Goal: Transaction & Acquisition: Purchase product/service

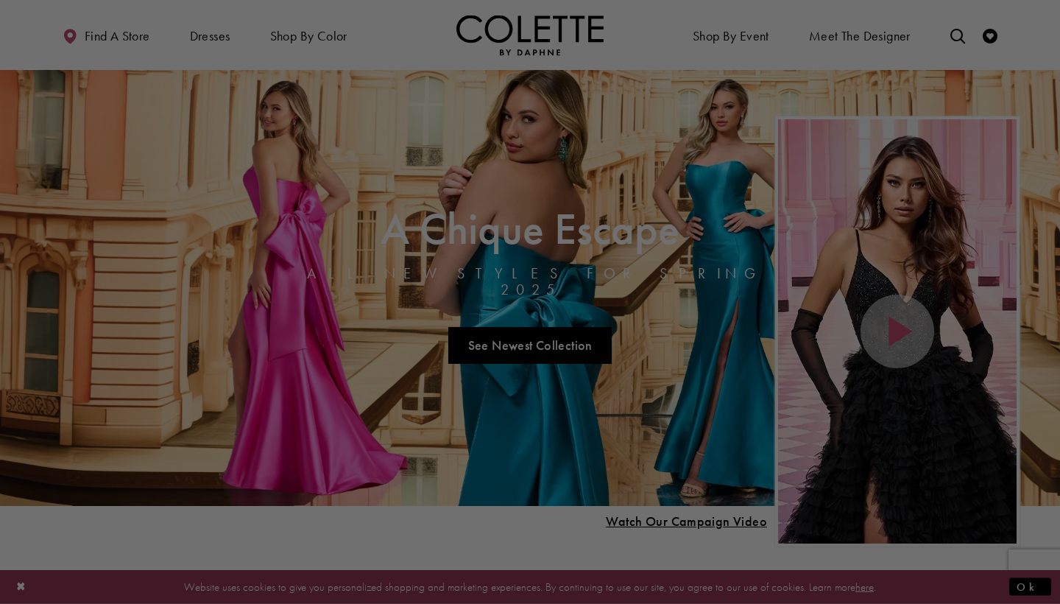
click at [207, 38] on div at bounding box center [535, 305] width 1071 height 610
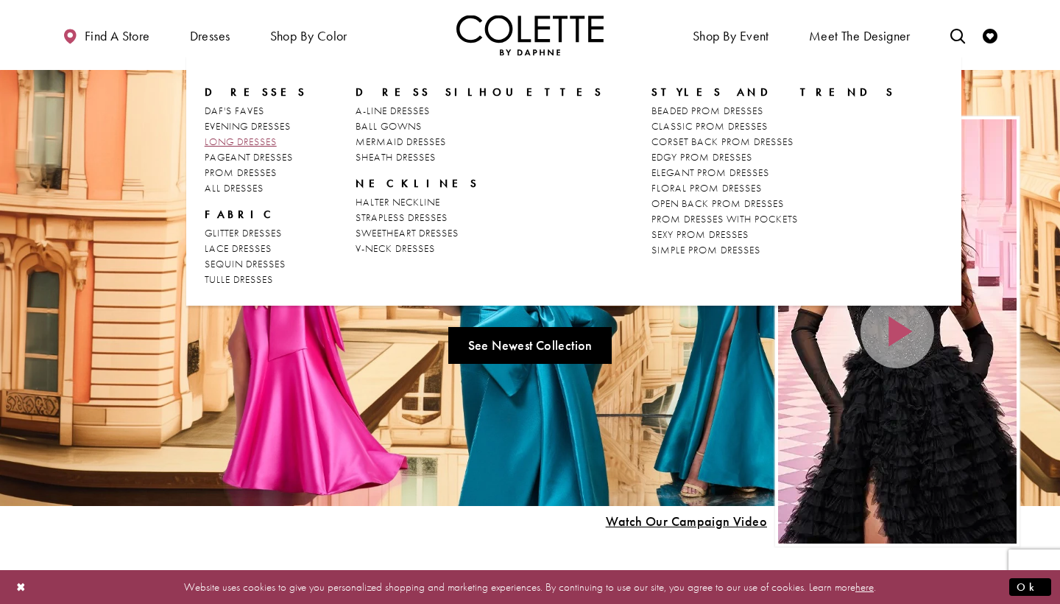
click at [231, 139] on span "LONG DRESSES" at bounding box center [241, 141] width 72 height 13
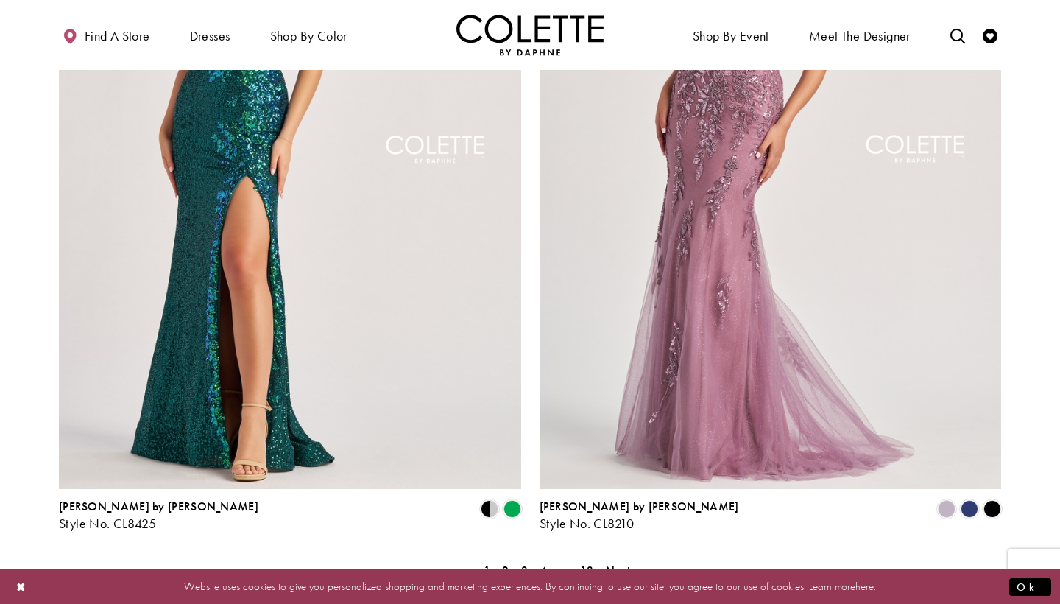
scroll to position [2504, 0]
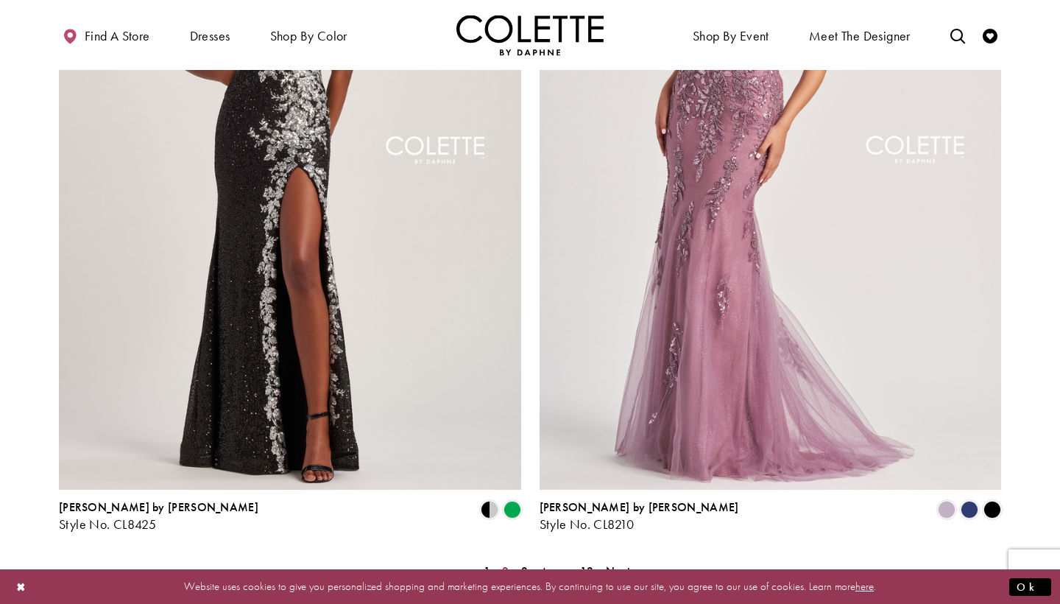
click at [504, 563] on span "2" at bounding box center [505, 570] width 7 height 15
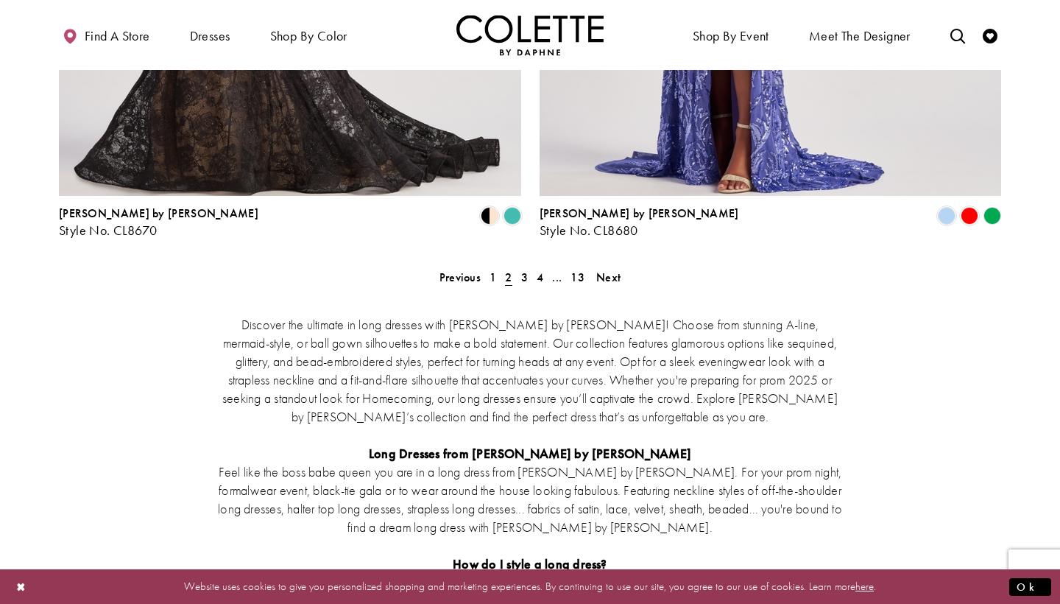
scroll to position [2806, 0]
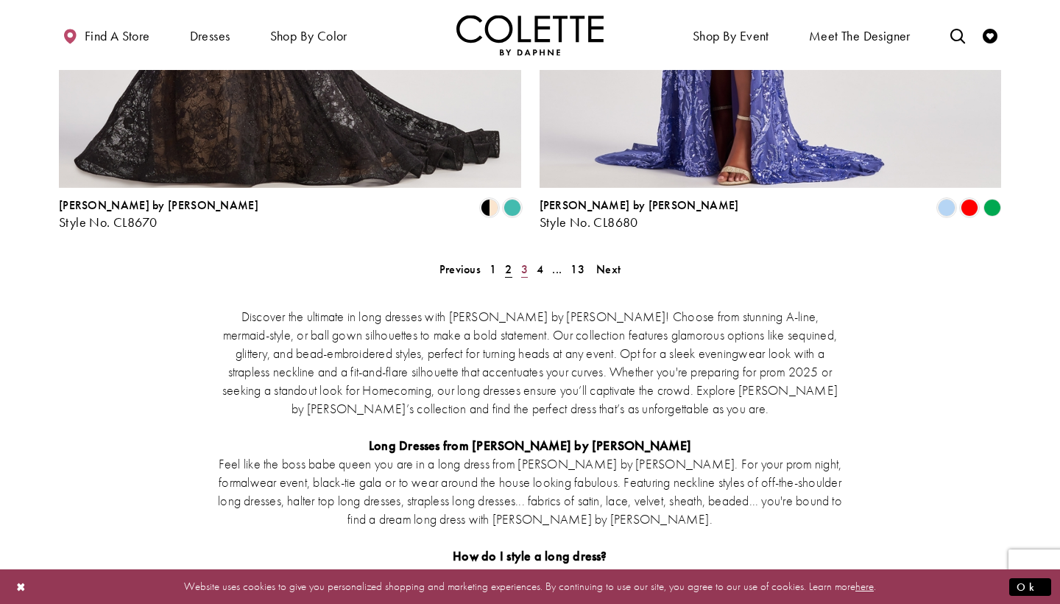
click at [524, 261] on span "3" at bounding box center [524, 268] width 7 height 15
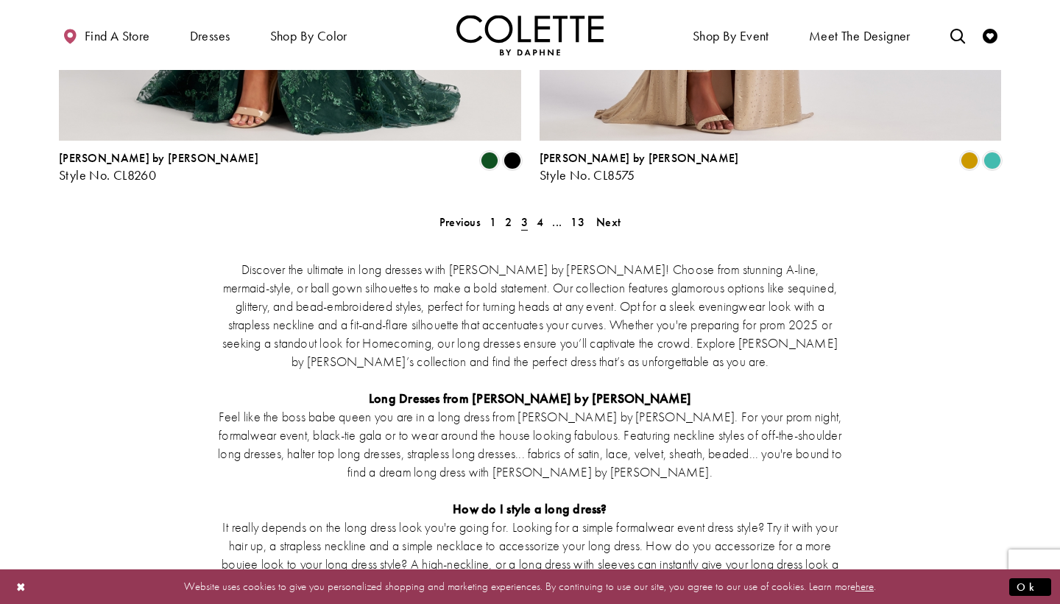
scroll to position [2859, 0]
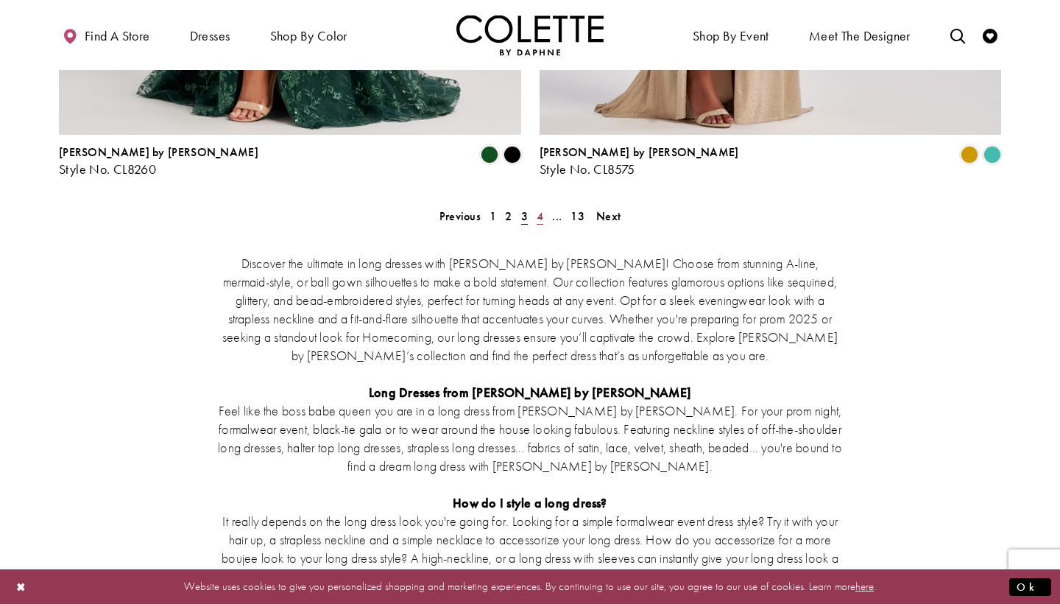
click at [541, 208] on span "4" at bounding box center [540, 215] width 7 height 15
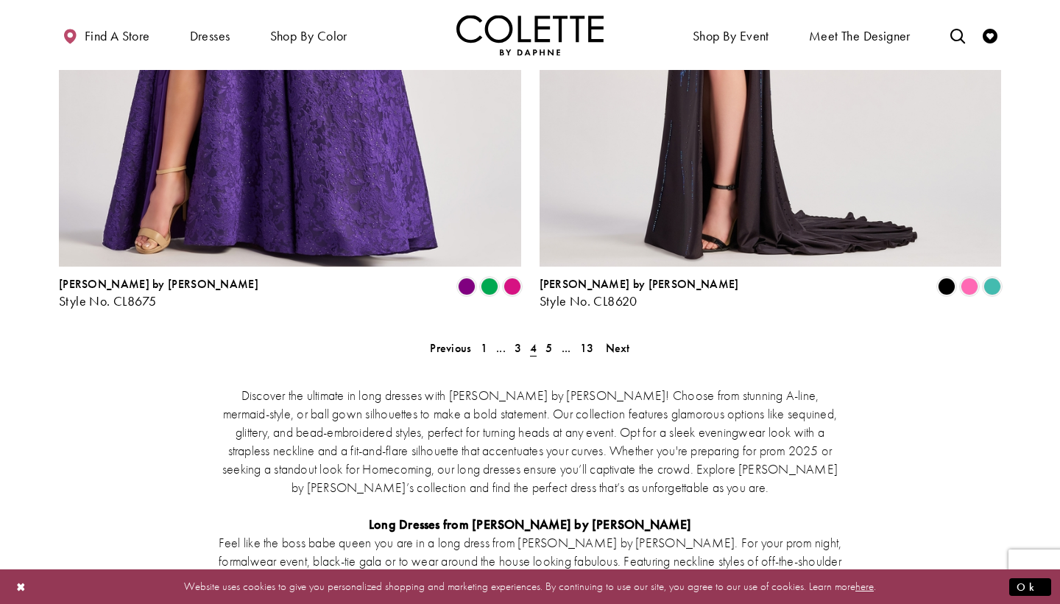
scroll to position [2729, 0]
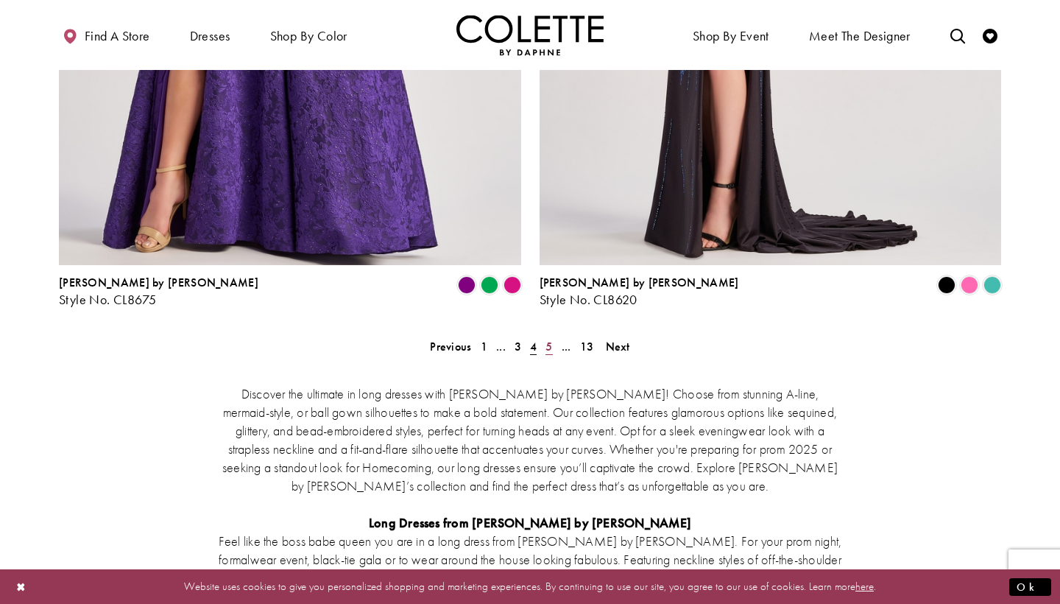
click at [549, 339] on span "5" at bounding box center [549, 346] width 7 height 15
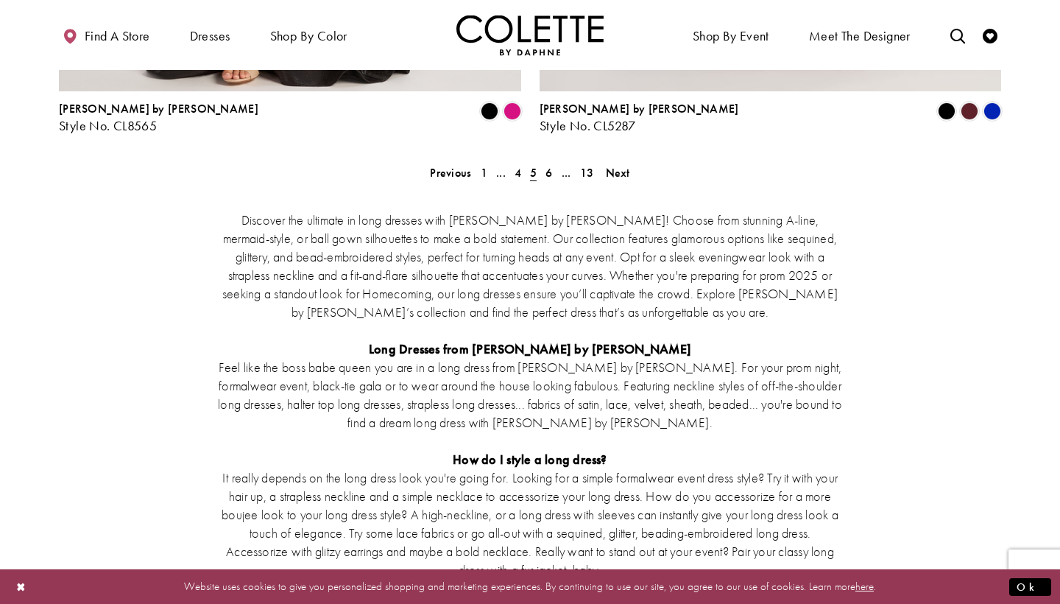
scroll to position [2905, 0]
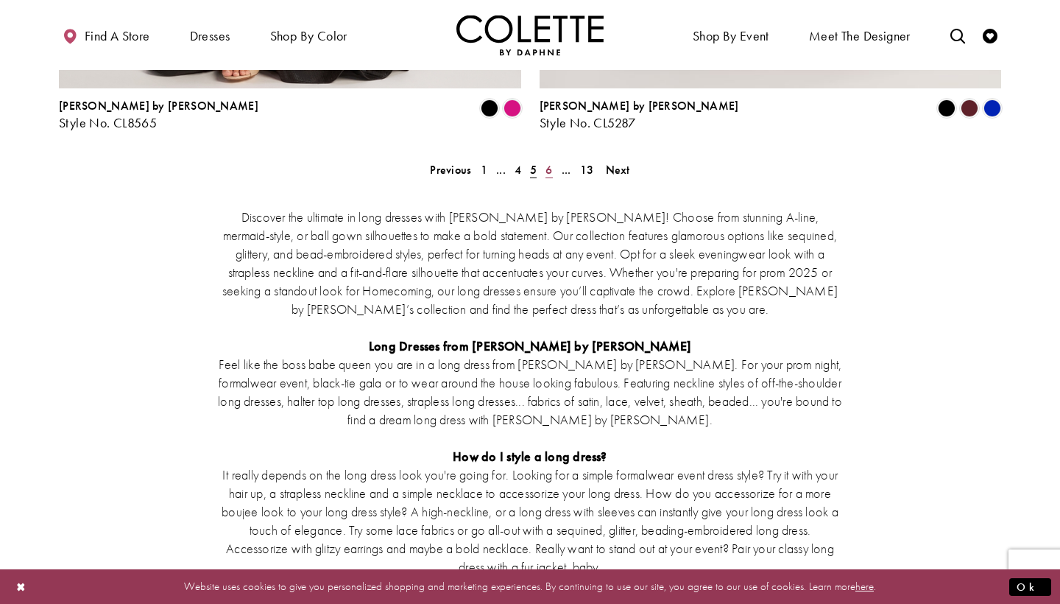
click at [547, 162] on span "6" at bounding box center [549, 169] width 7 height 15
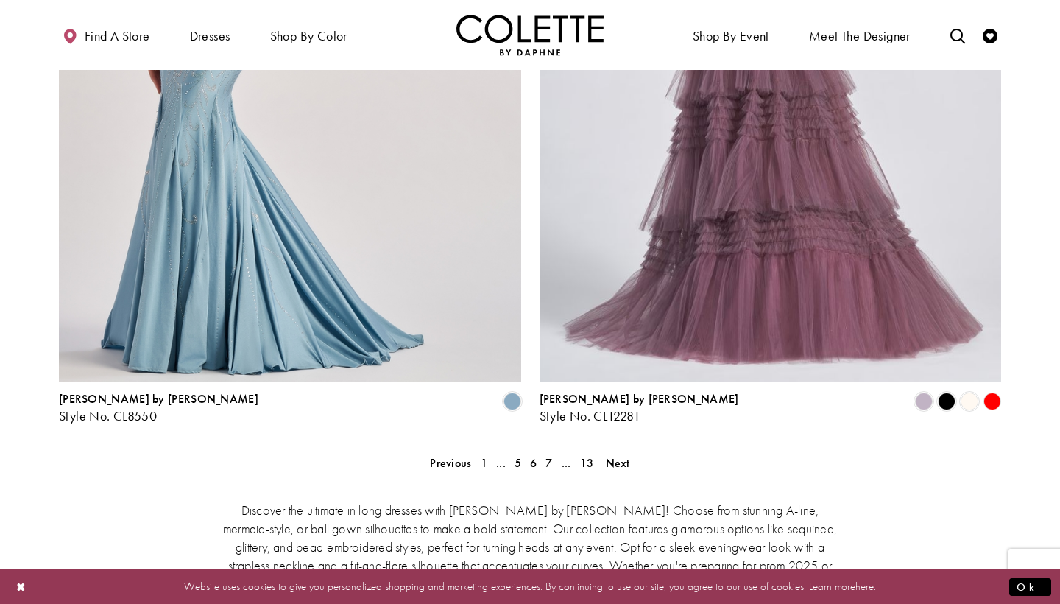
scroll to position [2616, 0]
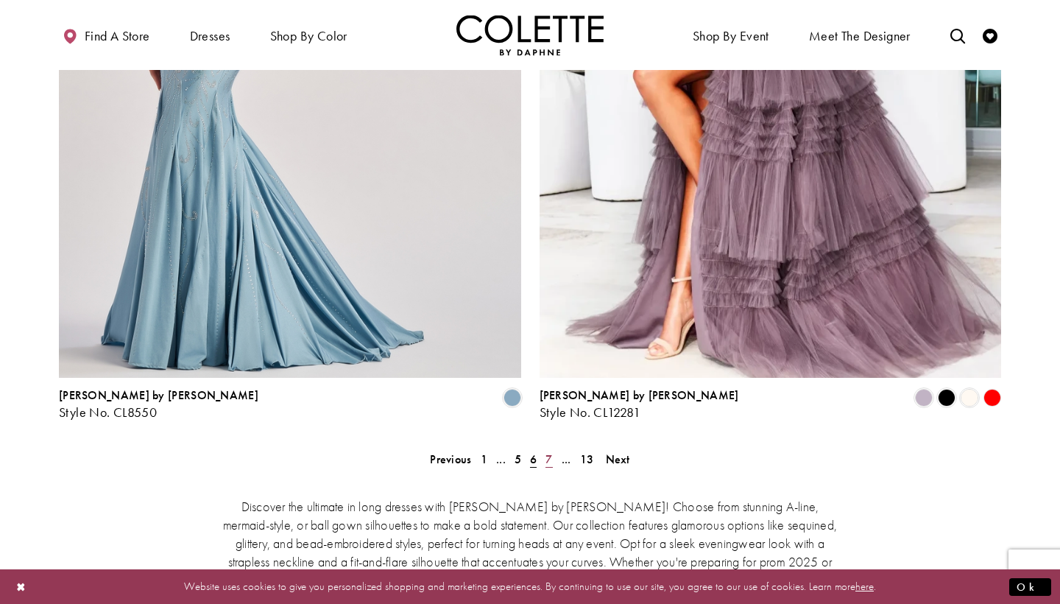
click at [548, 451] on span "7" at bounding box center [549, 458] width 7 height 15
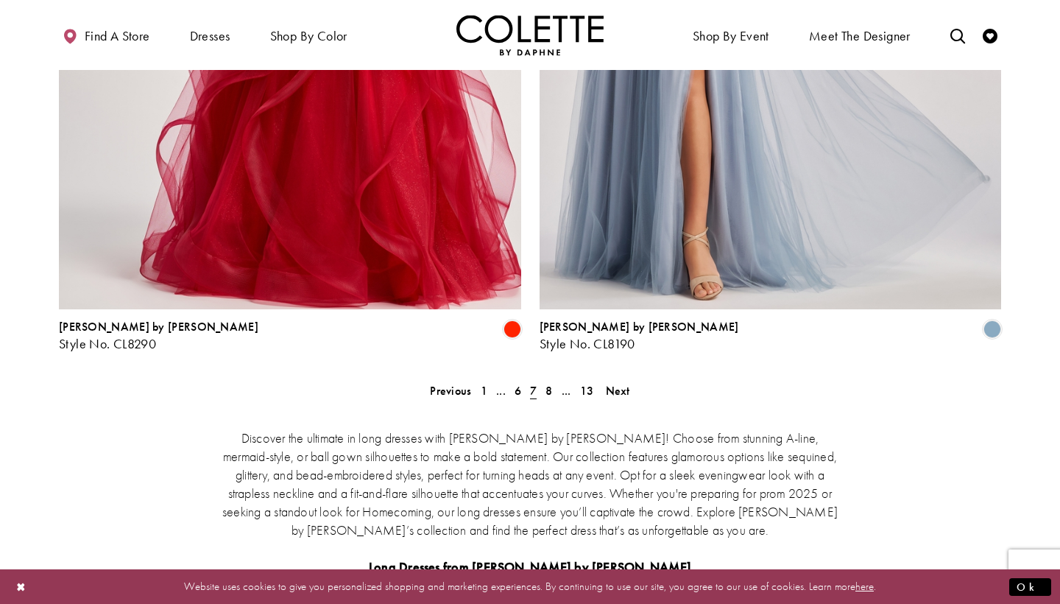
scroll to position [2665, 0]
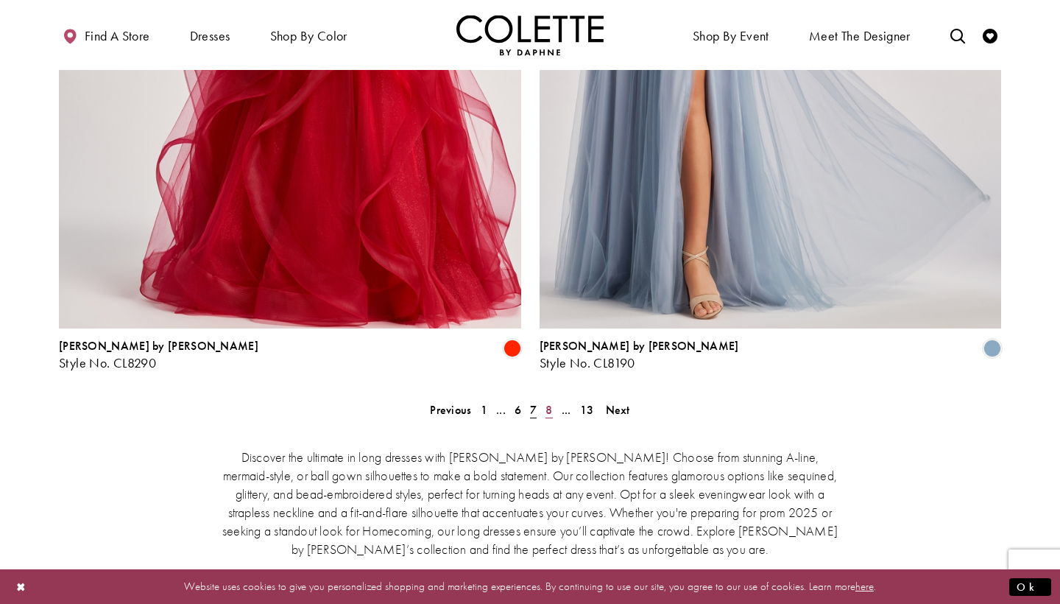
click at [547, 402] on span "8" at bounding box center [549, 409] width 7 height 15
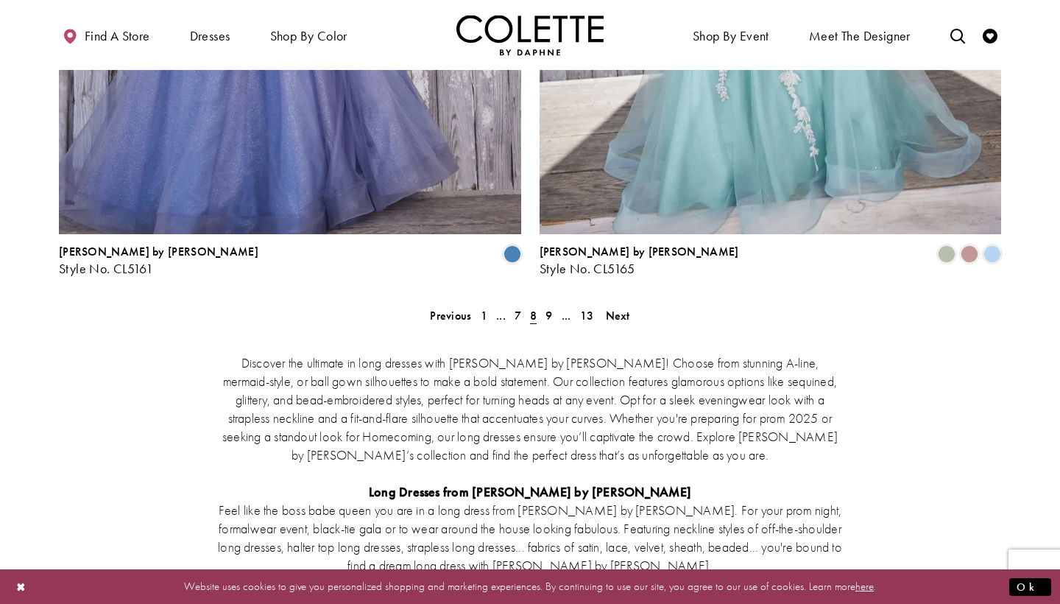
scroll to position [2756, 0]
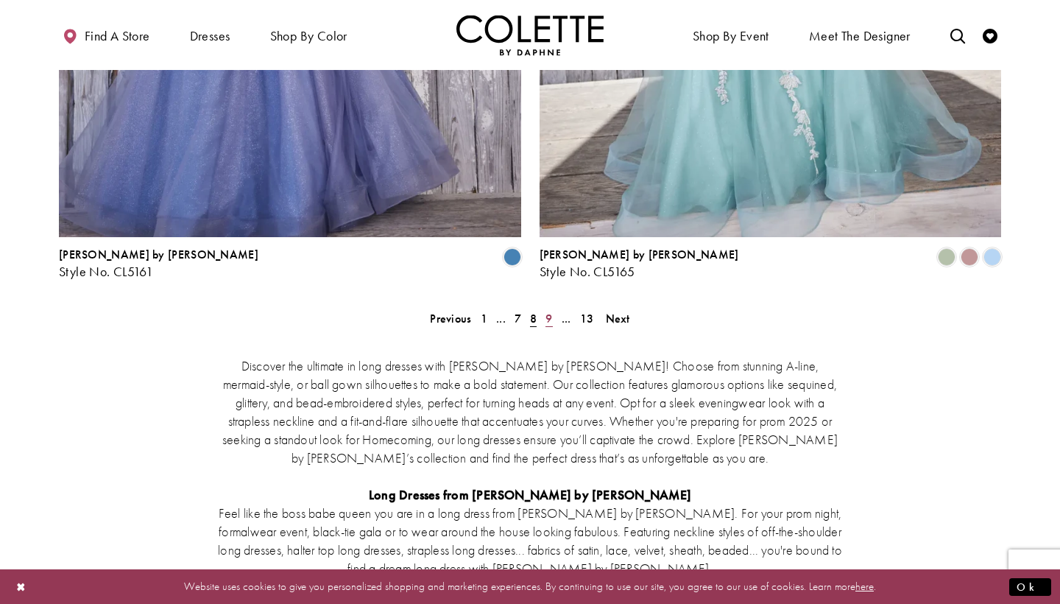
click at [549, 311] on span "9" at bounding box center [549, 318] width 7 height 15
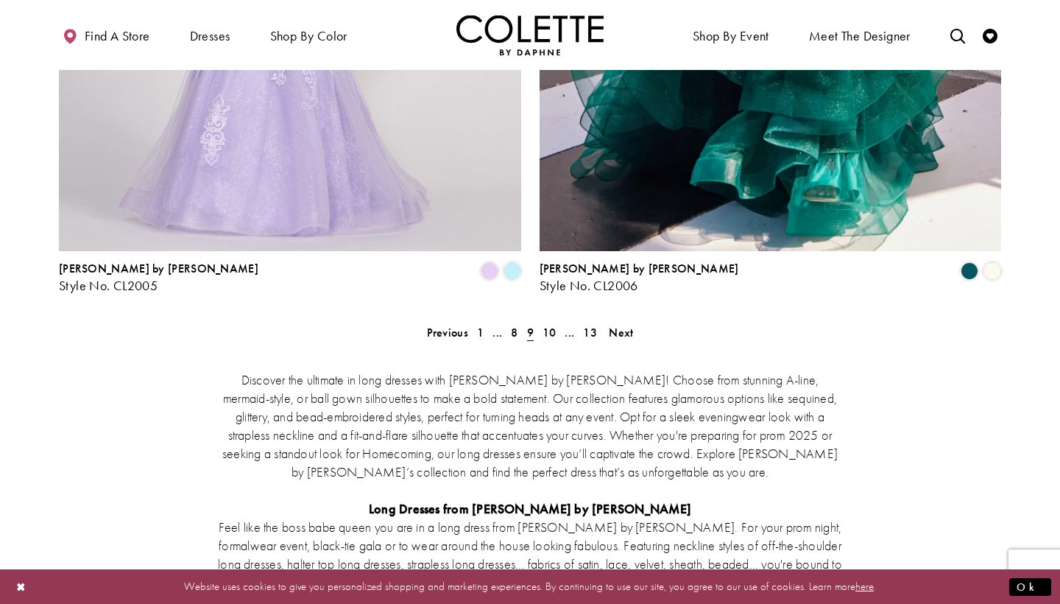
scroll to position [2740, 0]
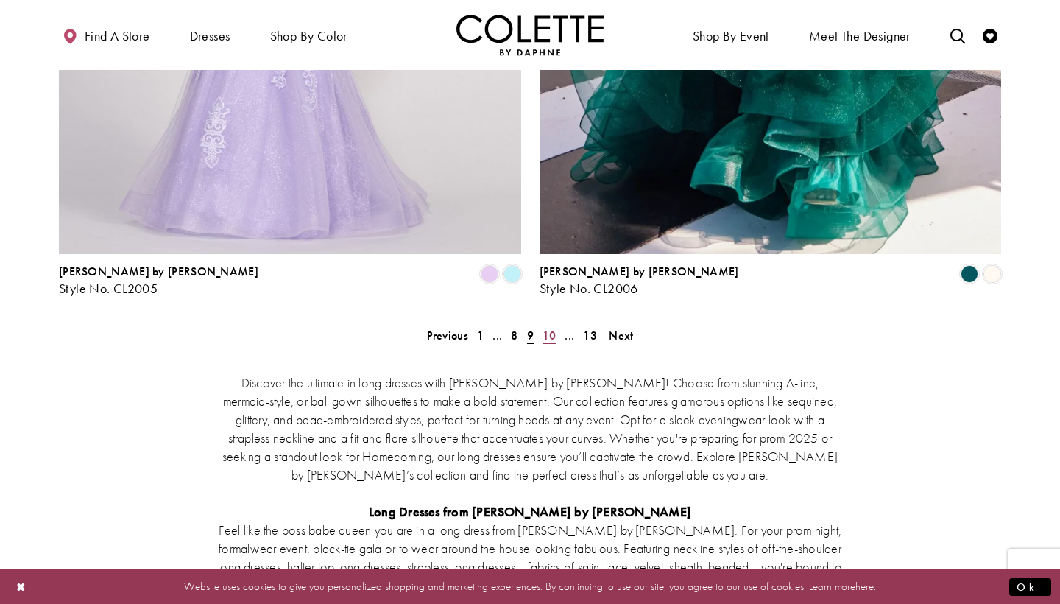
click at [549, 328] on span "10" at bounding box center [550, 335] width 14 height 15
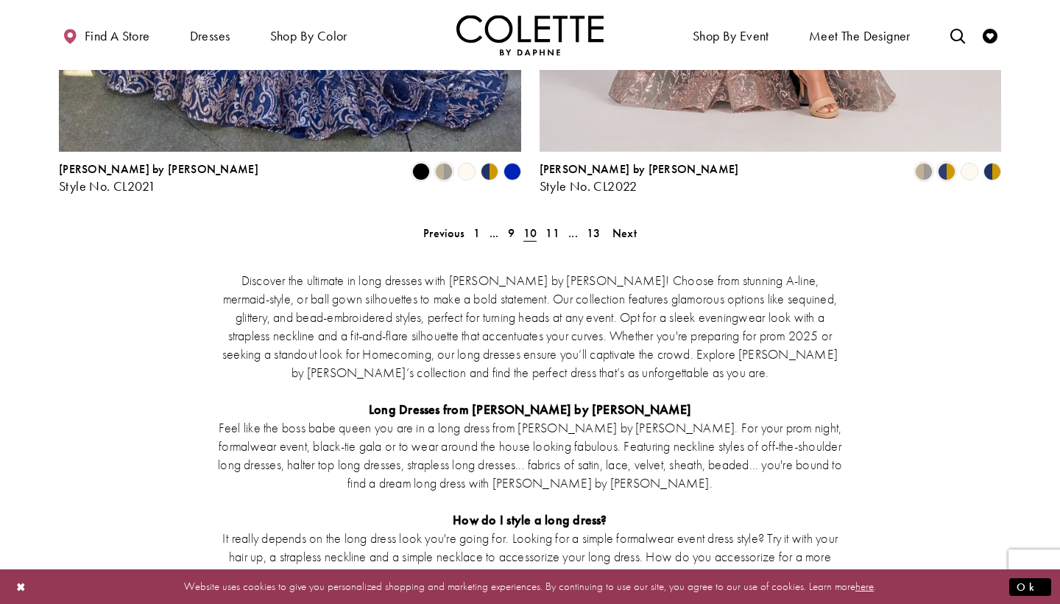
scroll to position [2836, 0]
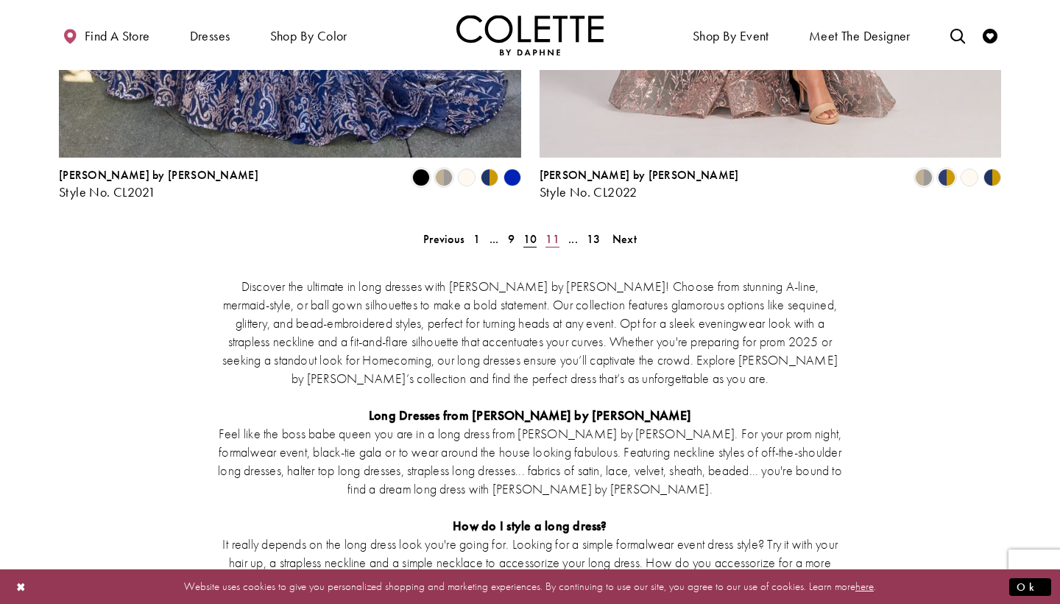
click at [553, 231] on span "11" at bounding box center [553, 238] width 14 height 15
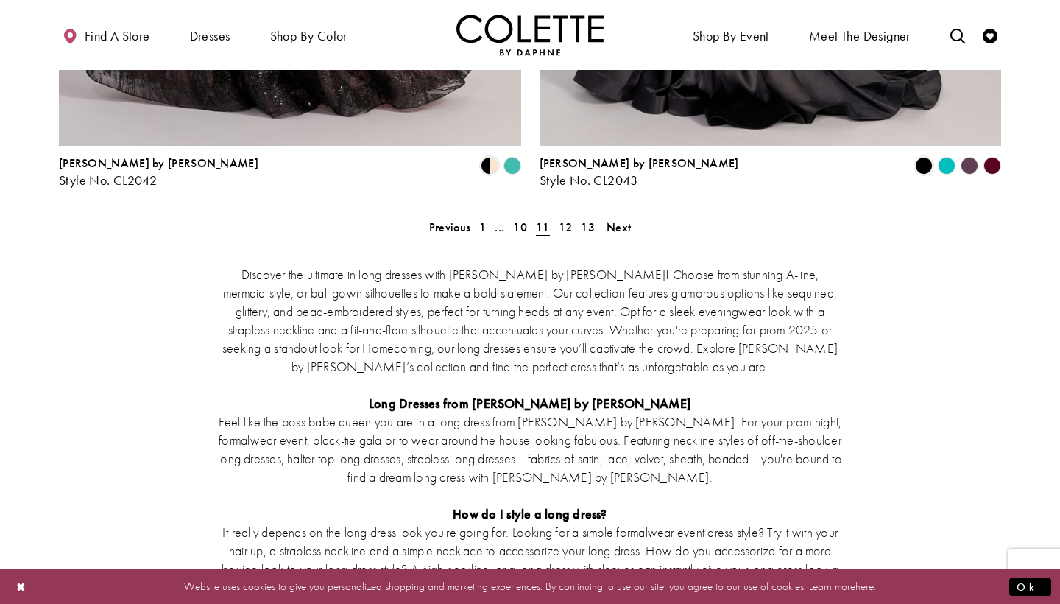
scroll to position [2841, 0]
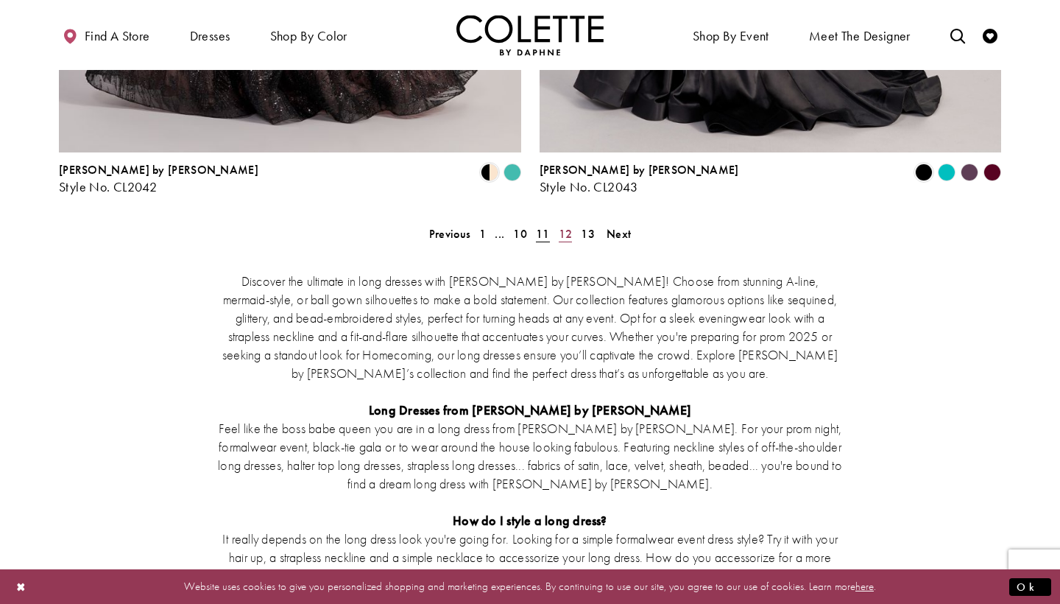
click at [567, 226] on span "12" at bounding box center [566, 233] width 14 height 15
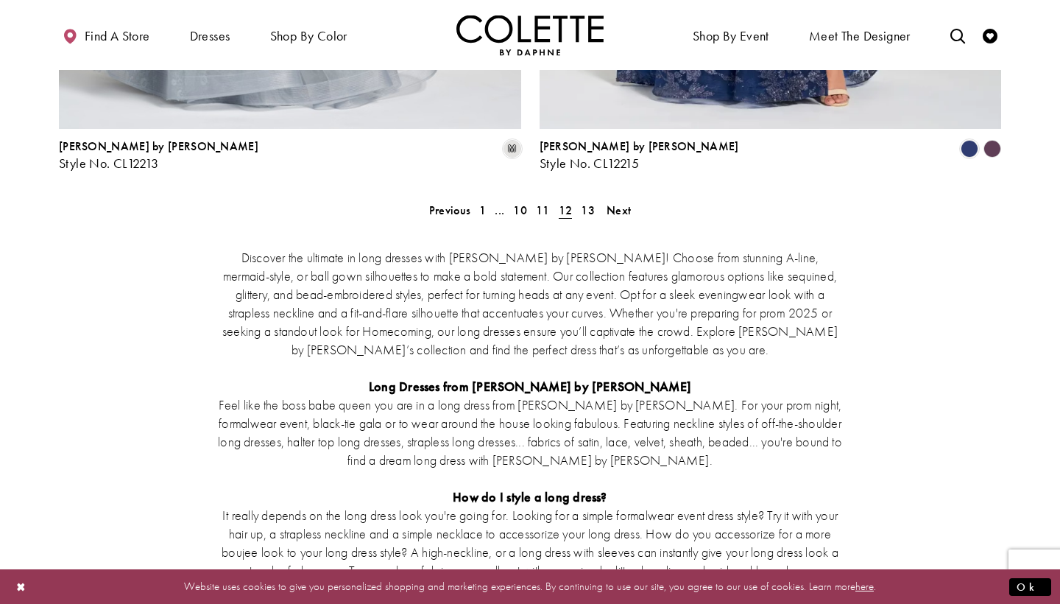
scroll to position [2874, 0]
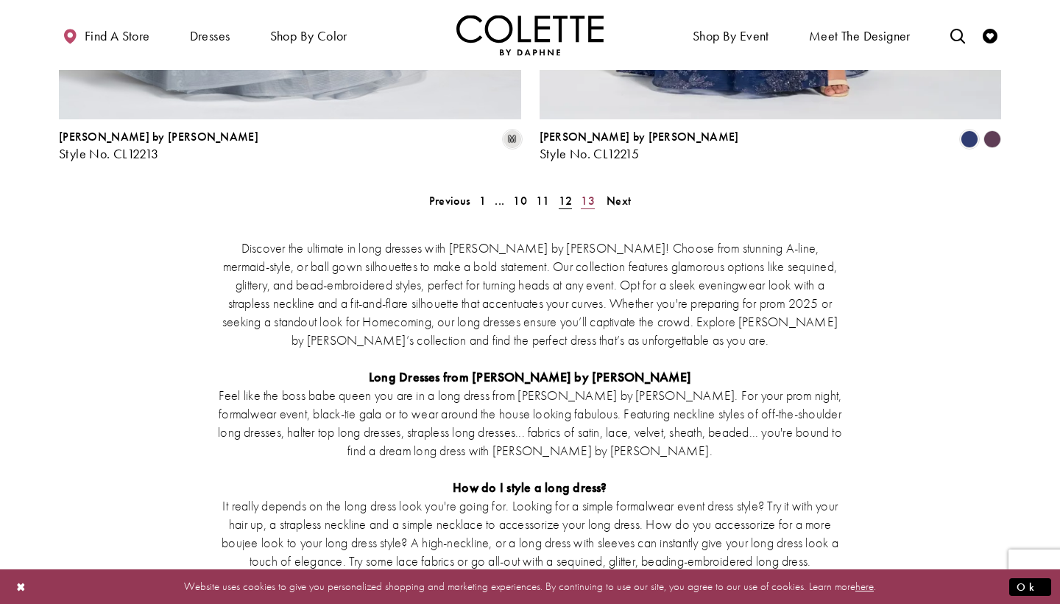
click at [591, 193] on span "13" at bounding box center [588, 200] width 14 height 15
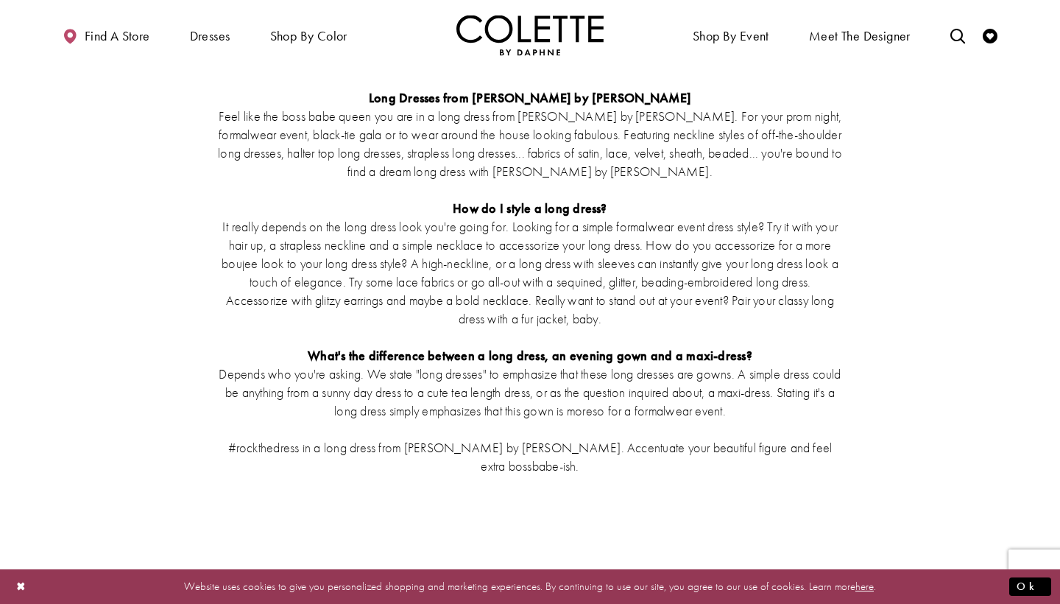
scroll to position [3332, 0]
